Goal: Navigation & Orientation: Find specific page/section

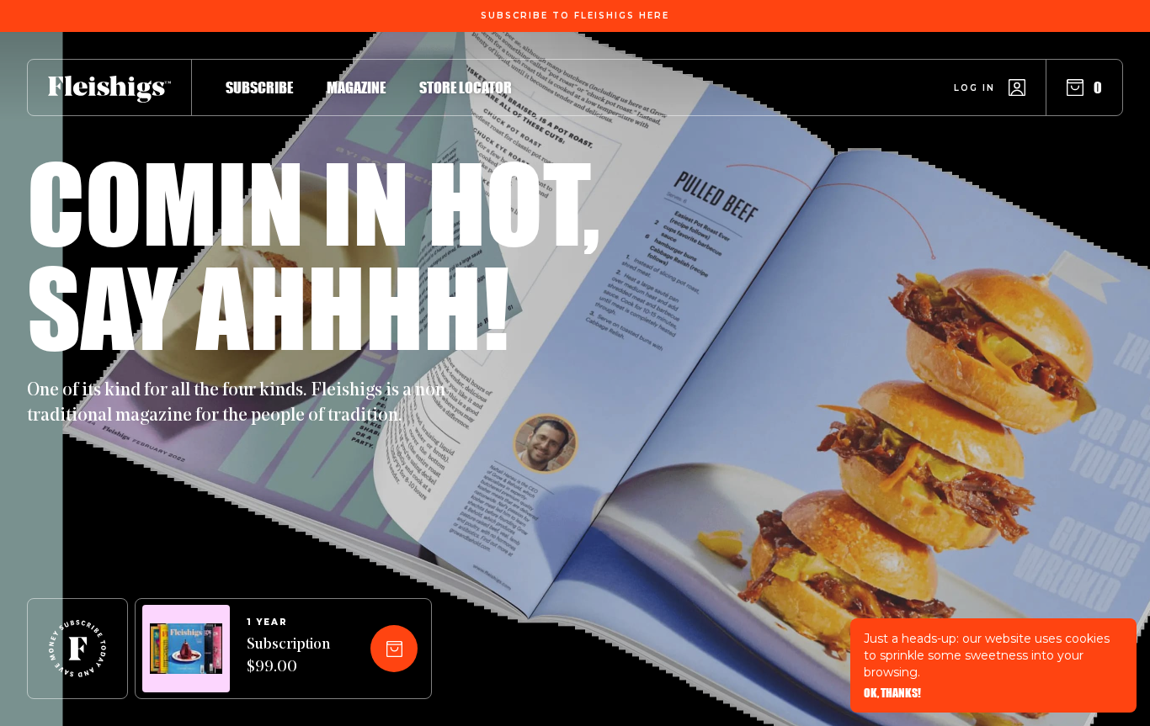
click at [1007, 88] on link "Log in" at bounding box center [990, 87] width 72 height 17
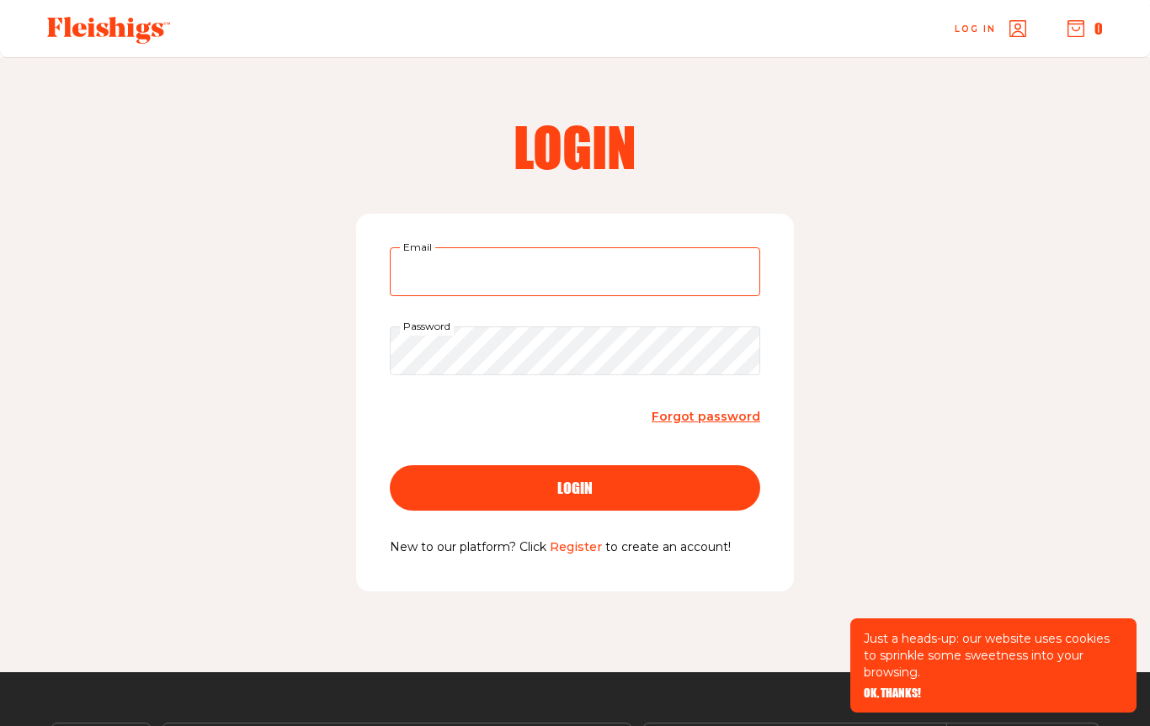
click at [667, 281] on input "Email" at bounding box center [575, 271] width 370 height 49
type input "suzanne.morris2@gmail.com"
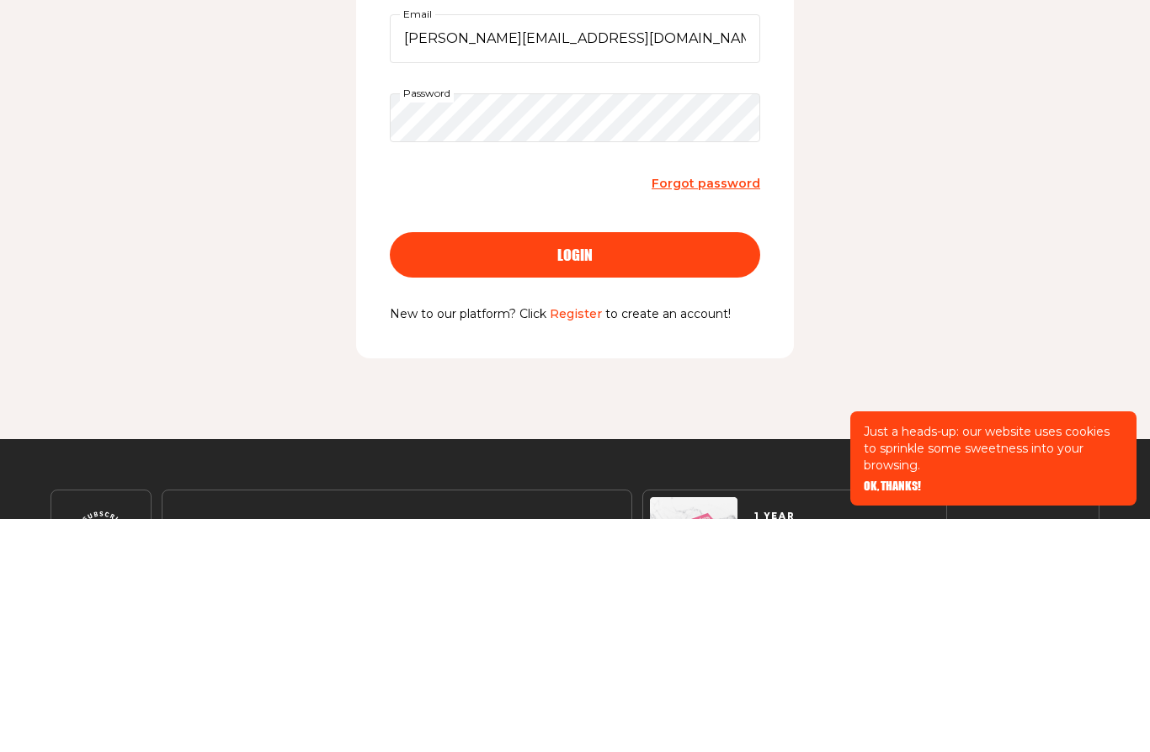
click at [661, 481] on div "login" at bounding box center [574, 488] width 303 height 15
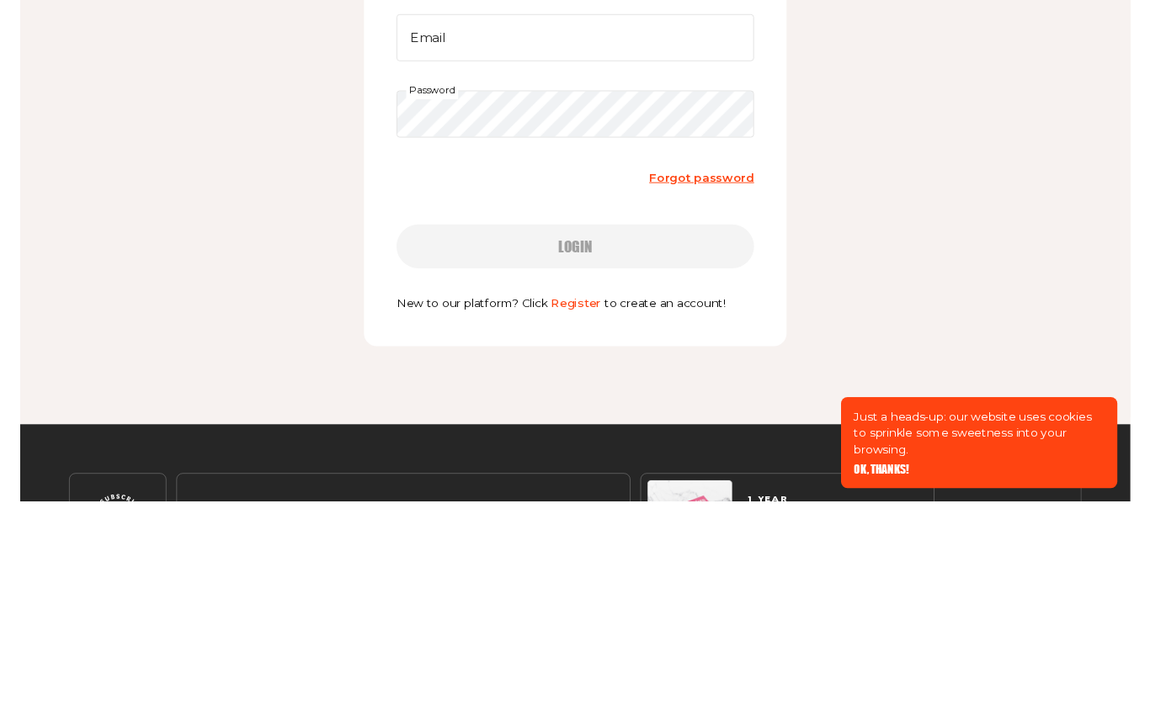
scroll to position [175, 0]
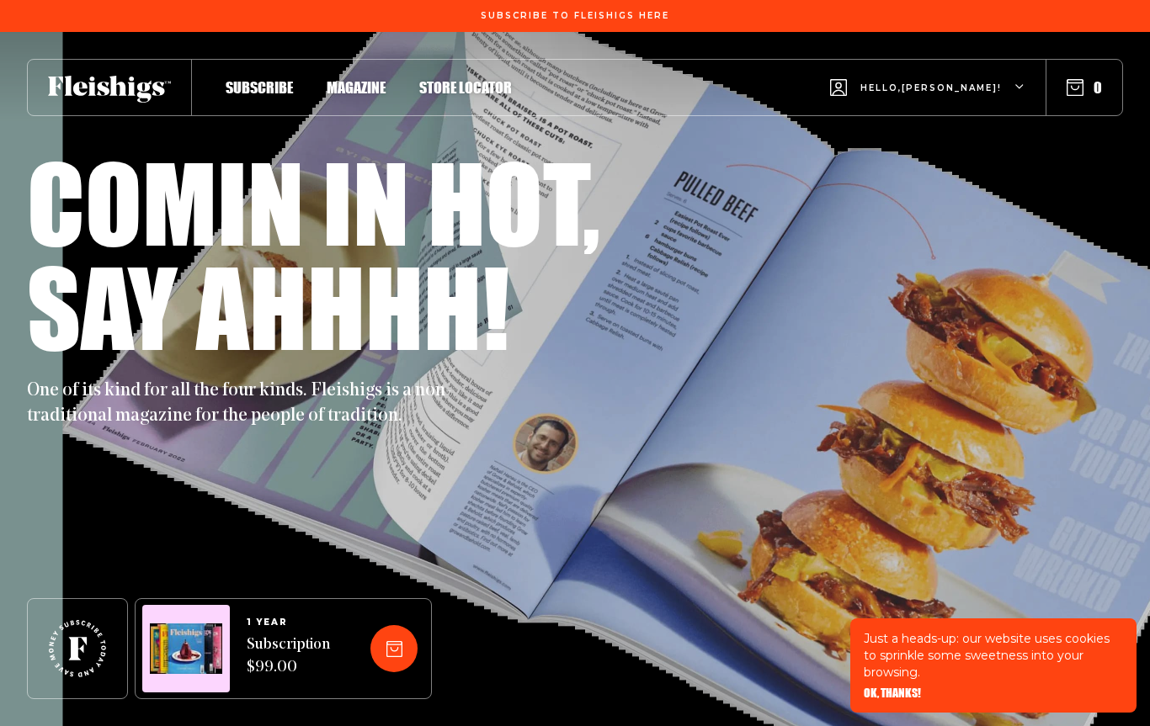
click at [348, 94] on span "Magazine" at bounding box center [356, 87] width 59 height 19
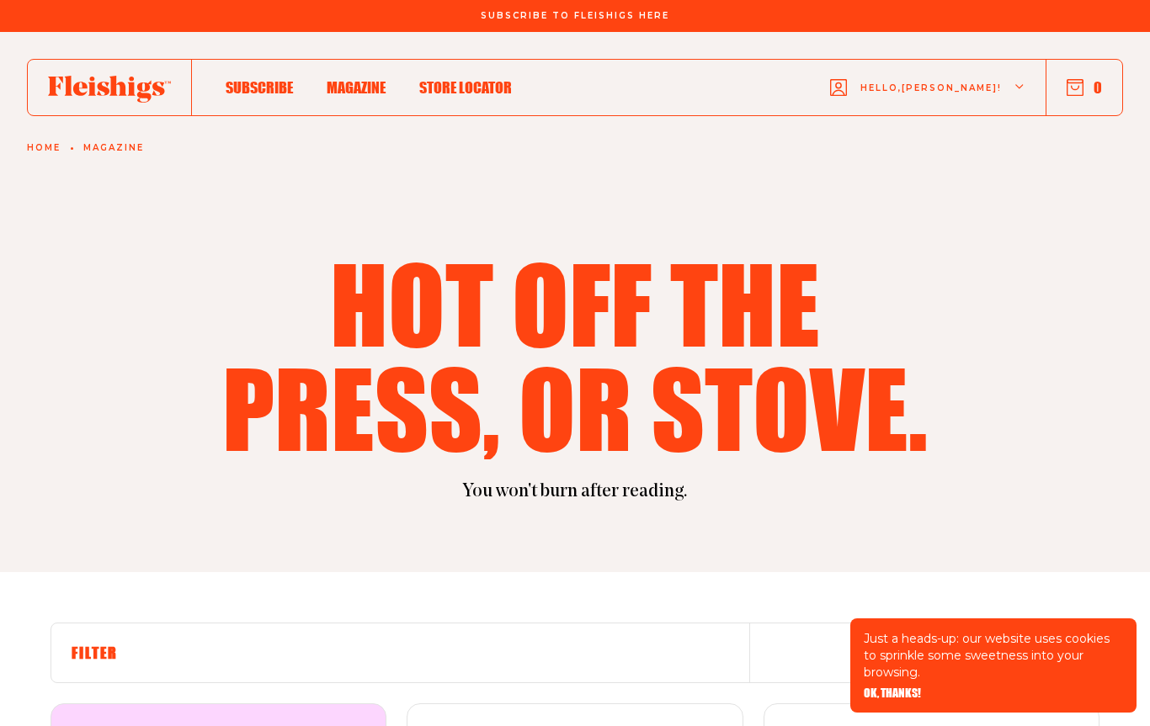
click at [61, 146] on link "Home" at bounding box center [44, 148] width 34 height 10
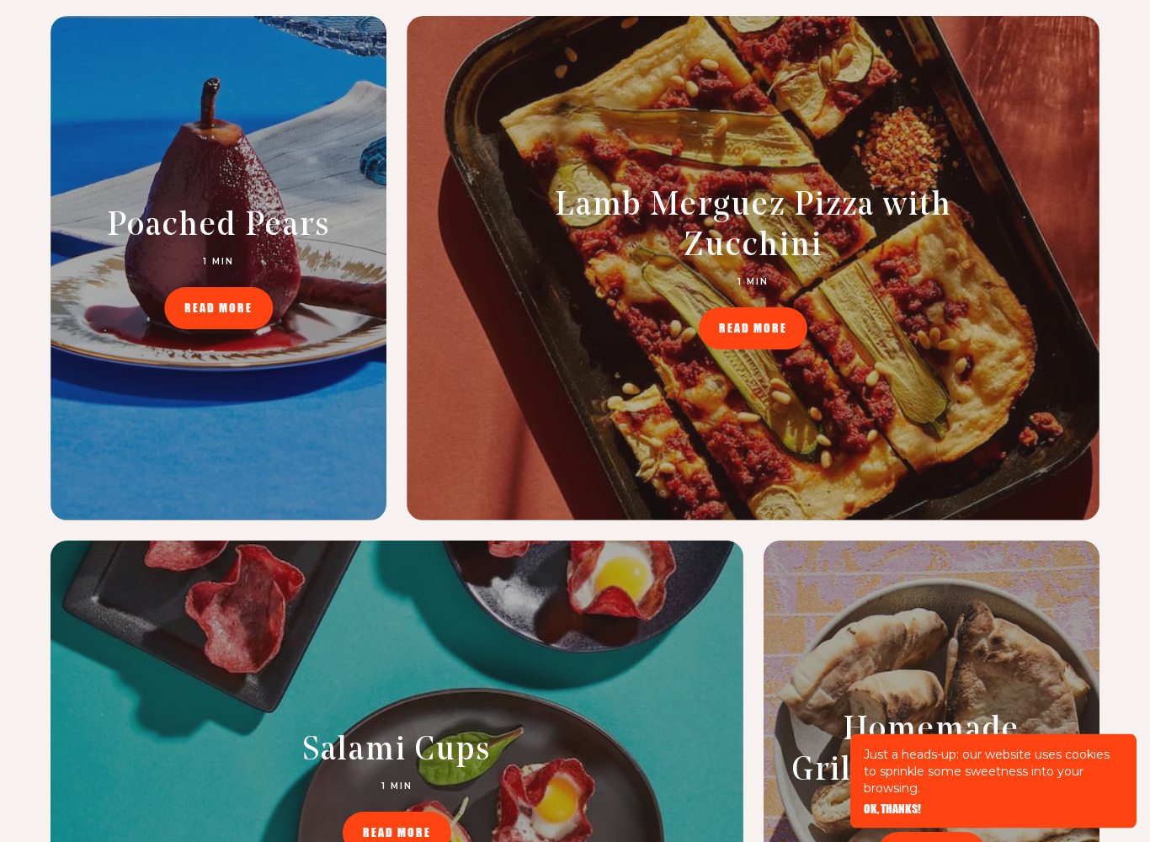
scroll to position [7123, 0]
